Goal: Book appointment/travel/reservation

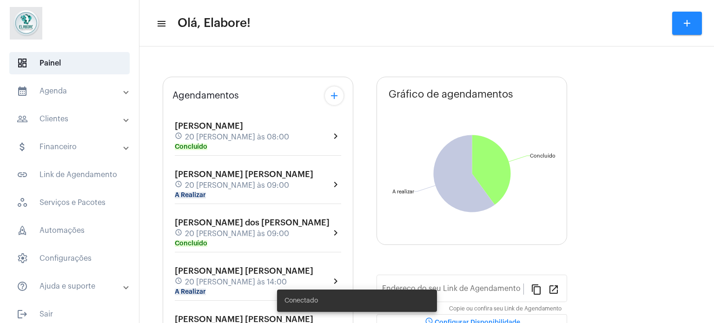
type input "[URL][DOMAIN_NAME]"
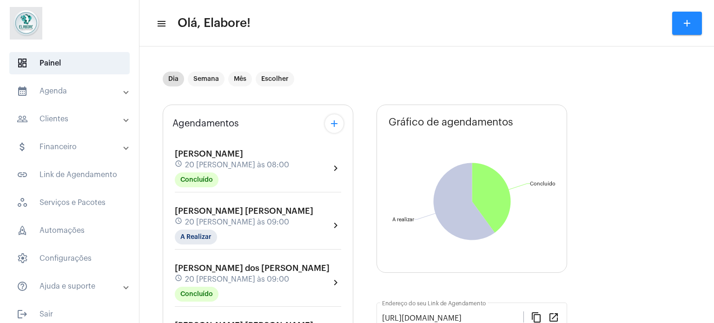
click at [76, 87] on mat-panel-title "calendar_month_outlined Agenda" at bounding box center [70, 91] width 107 height 11
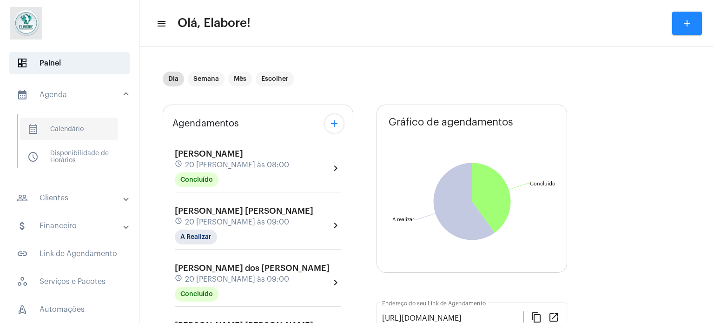
click at [76, 130] on span "calendar_month_outlined Calendário" at bounding box center [69, 129] width 98 height 22
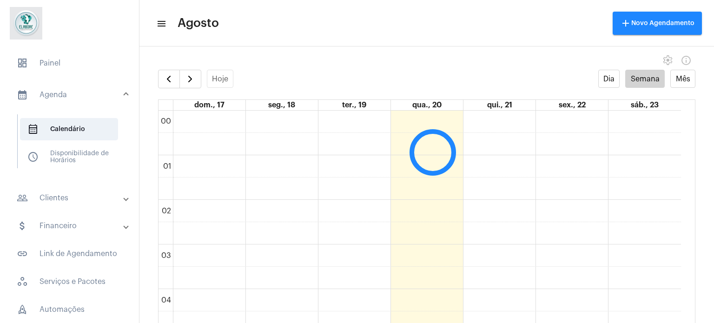
scroll to position [268, 0]
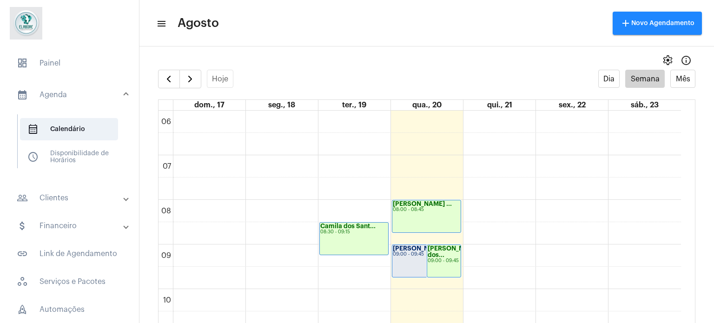
click at [59, 198] on mat-panel-title "people_outline Clientes" at bounding box center [70, 197] width 107 height 11
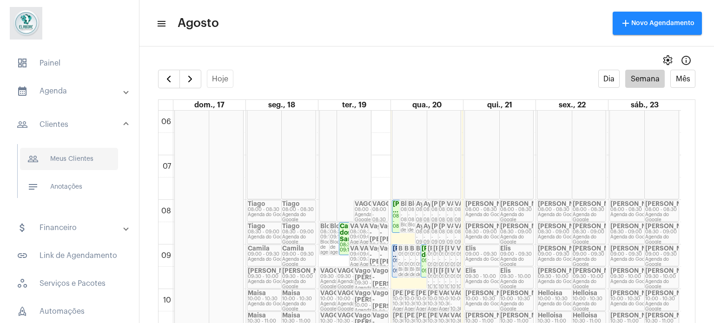
click at [79, 158] on span "people_outline Meus Clientes" at bounding box center [69, 159] width 98 height 22
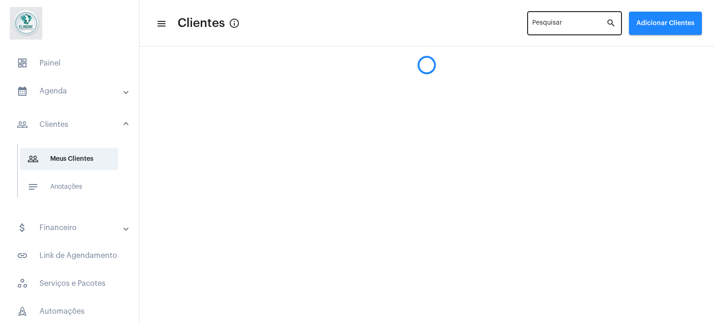
click at [575, 27] on input "Pesquisar" at bounding box center [569, 24] width 74 height 7
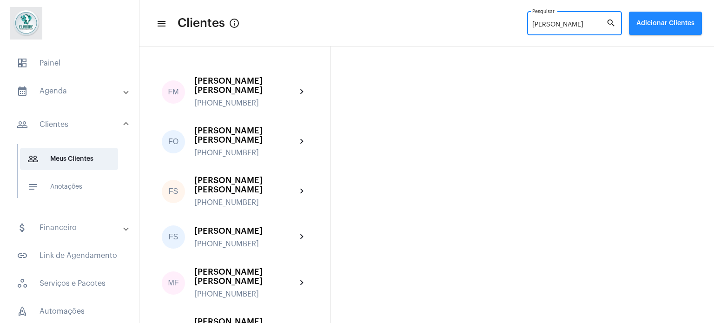
drag, startPoint x: 571, startPoint y: 25, endPoint x: 509, endPoint y: 29, distance: 61.5
click at [509, 29] on mat-toolbar-row "menu Clientes info_outlined [PERSON_NAME] search Adicionar Clientes" at bounding box center [426, 23] width 575 height 30
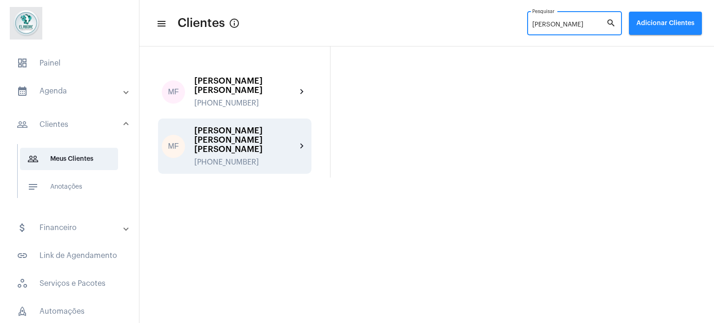
type input "[PERSON_NAME]"
click at [285, 142] on div "[PERSON_NAME] [PERSON_NAME] [PERSON_NAME]" at bounding box center [245, 140] width 102 height 28
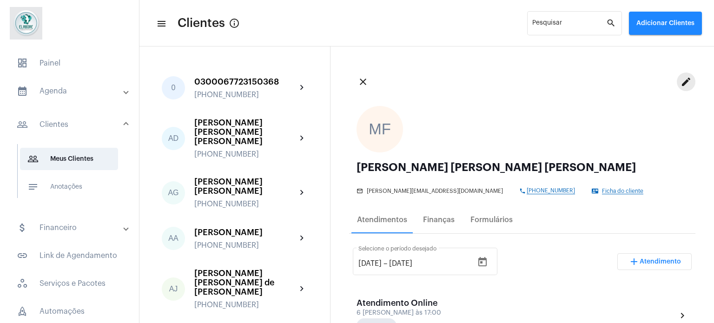
click at [677, 86] on button "edit" at bounding box center [686, 82] width 19 height 19
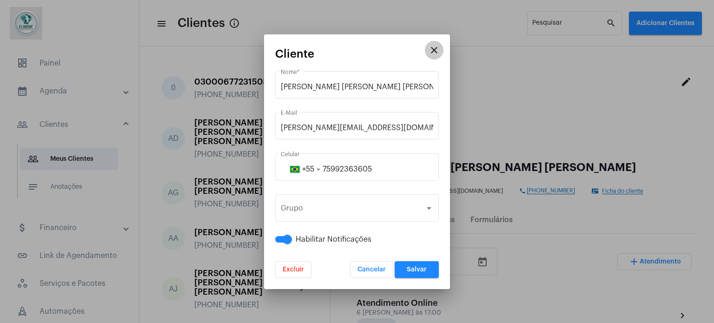
click at [432, 56] on button "close" at bounding box center [434, 50] width 19 height 19
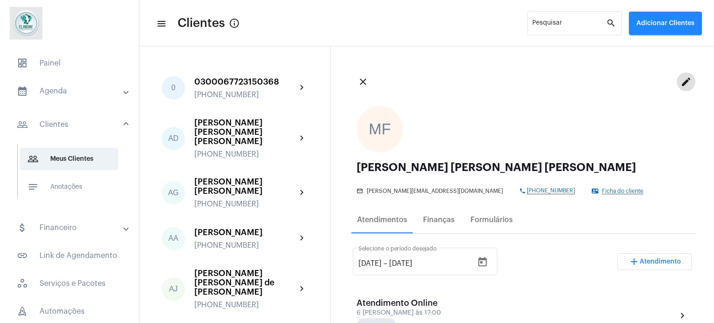
click at [628, 257] on mat-icon "add" at bounding box center [633, 261] width 11 height 11
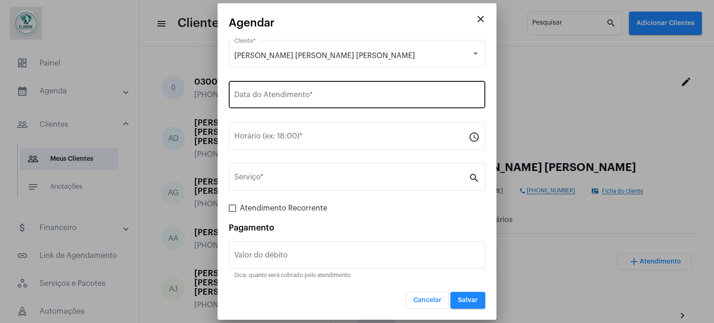
click at [316, 95] on input "Data do Atendimento *" at bounding box center [356, 97] width 245 height 8
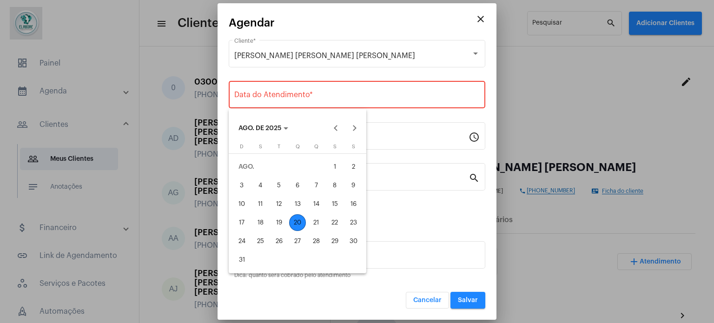
click at [294, 222] on div "20" at bounding box center [297, 222] width 17 height 17
type input "[DATE]"
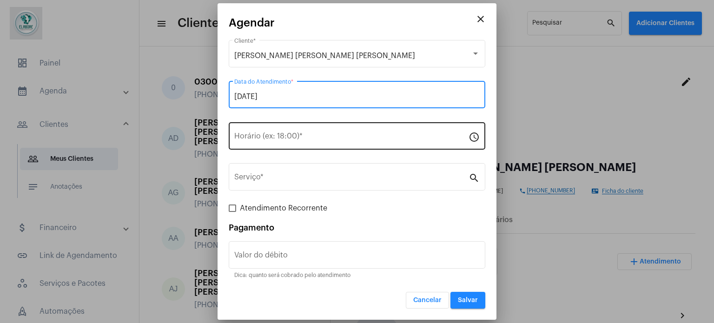
click at [301, 138] on input "Horário (ex: 18:00) *" at bounding box center [351, 138] width 234 height 8
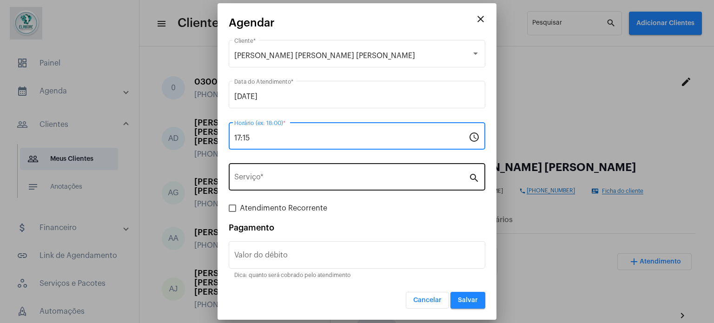
type input "17:15"
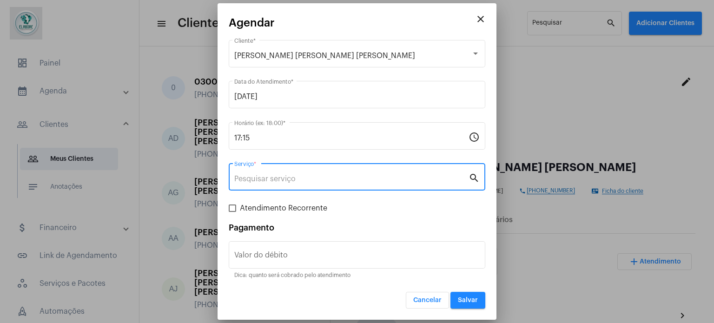
click at [263, 176] on input "Serviço *" at bounding box center [351, 179] width 234 height 8
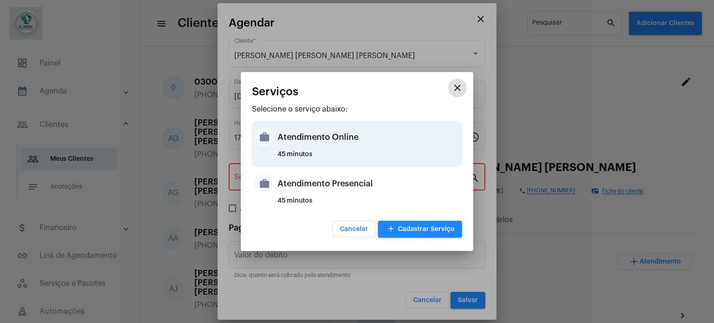
click at [315, 141] on div "Atendimento Online" at bounding box center [369, 137] width 182 height 28
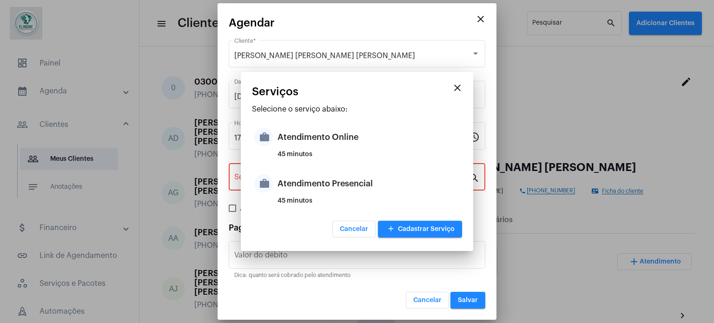
type input "Atendimento Online"
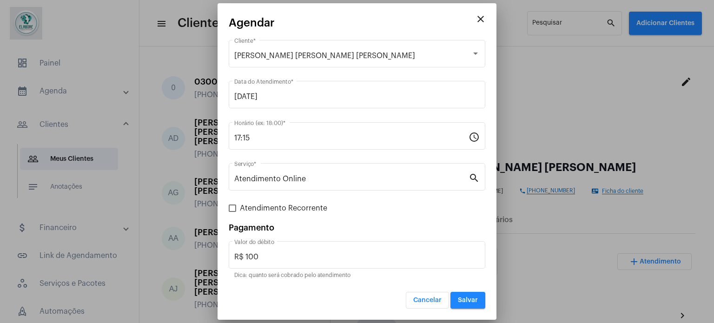
drag, startPoint x: 305, startPoint y: 251, endPoint x: 214, endPoint y: 251, distance: 90.6
click at [214, 251] on div "close Agendar [PERSON_NAME] [PERSON_NAME] [PERSON_NAME] Cliente * [DATE] Data d…" at bounding box center [357, 161] width 714 height 323
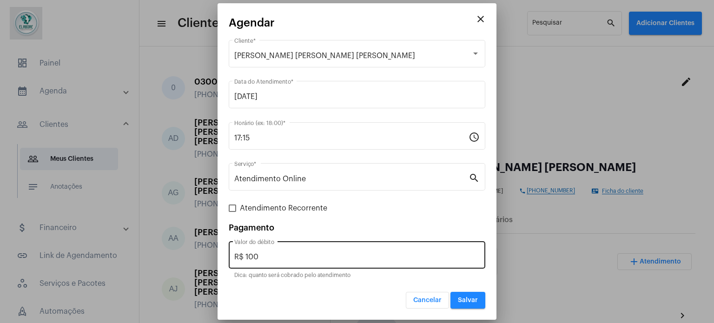
click at [315, 265] on div "R$ 100 Valor do débito" at bounding box center [356, 253] width 245 height 29
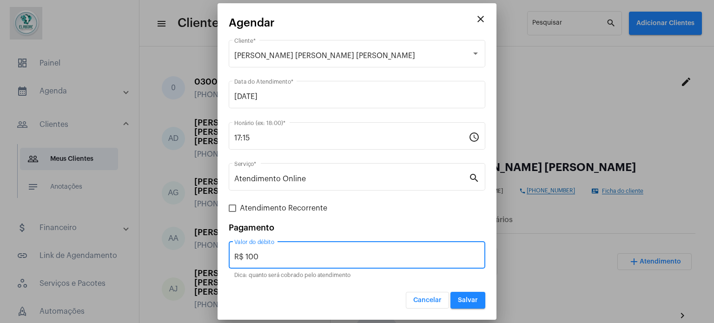
click at [314, 264] on div "R$ 100 Valor do débito" at bounding box center [356, 253] width 245 height 29
click at [303, 253] on input "R$ 100" at bounding box center [356, 257] width 245 height 8
type input "R$ 0"
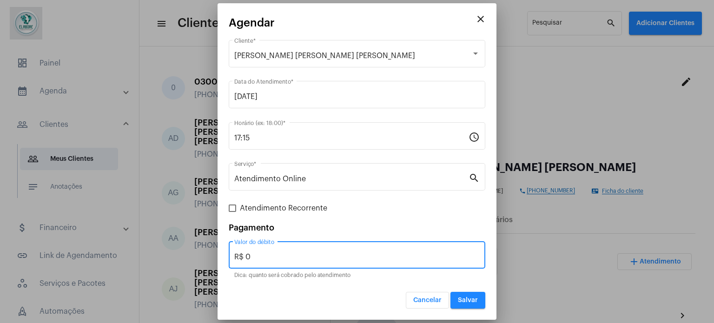
click at [460, 298] on span "Salvar" at bounding box center [468, 300] width 20 height 7
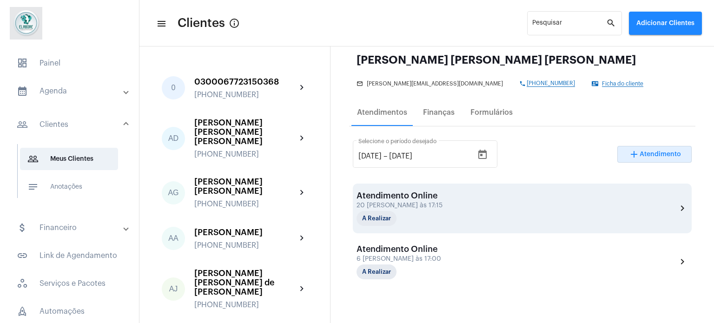
scroll to position [139, 0]
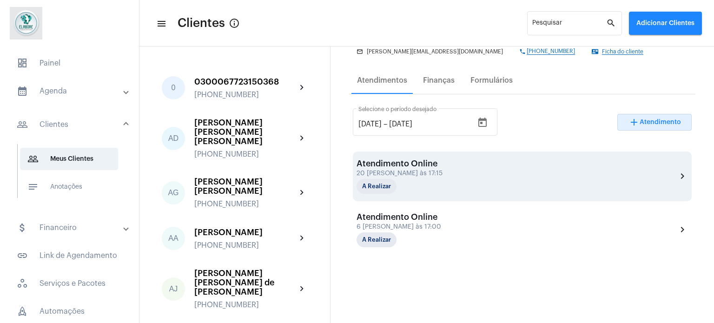
click at [423, 160] on div "Atendimento Online" at bounding box center [403, 163] width 93 height 9
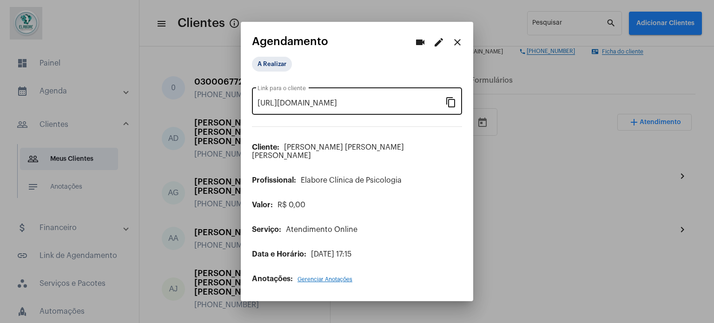
click at [450, 100] on div "[URL][DOMAIN_NAME] Link para o cliente content_copy" at bounding box center [357, 100] width 210 height 29
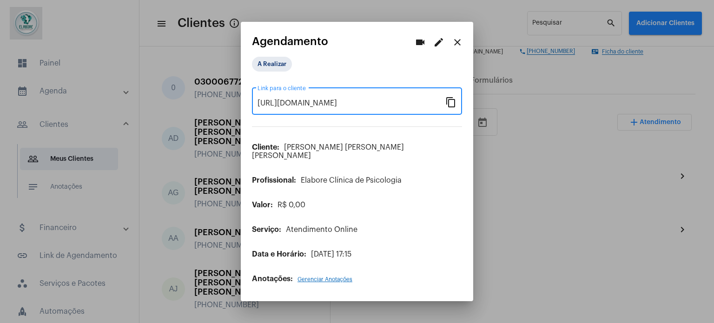
scroll to position [0, 74]
click at [459, 46] on mat-icon "close" at bounding box center [457, 42] width 11 height 11
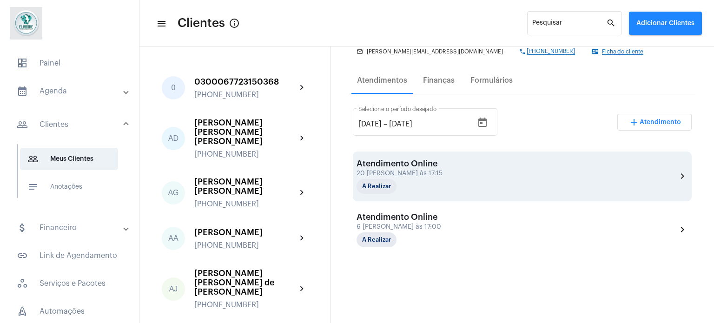
click at [508, 168] on div "Atendimento Online 20 [PERSON_NAME] às 17:15 A Realizar chevron_right" at bounding box center [522, 176] width 331 height 35
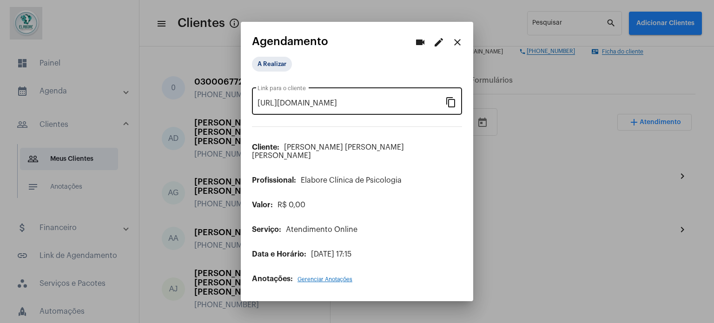
click at [450, 107] on mat-icon "content_copy" at bounding box center [450, 101] width 11 height 11
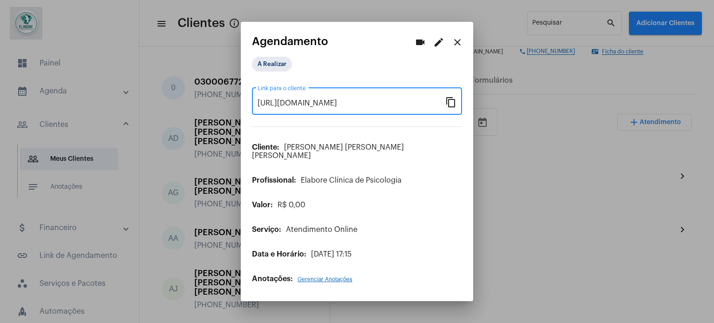
drag, startPoint x: 461, startPoint y: 49, endPoint x: 527, endPoint y: 1, distance: 81.5
click at [462, 48] on mat-icon "close" at bounding box center [457, 42] width 11 height 11
